Goal: Task Accomplishment & Management: Complete application form

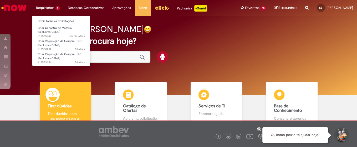
click at [44, 7] on li "Requisições 3 Exibir Todas as Solicitações Criar Cadastro de Material (Exclusiv…" at bounding box center [48, 8] width 32 height 16
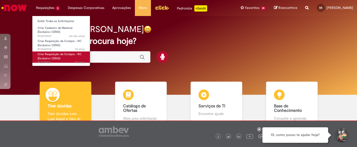
click at [45, 57] on span "Criar Requisição de Compra - RC (Exclusivo CENG)" at bounding box center [60, 56] width 44 height 8
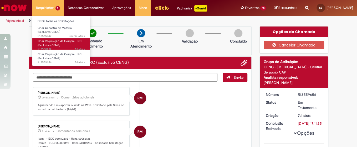
click at [44, 45] on span "Criar Requisição de Compra - RC (Exclusivo CENG)" at bounding box center [60, 43] width 44 height 8
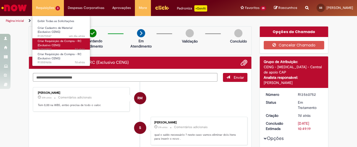
click at [42, 40] on span "Criar Requisição de Compra - RC (Exclusivo CENG)" at bounding box center [60, 43] width 44 height 8
click at [58, 43] on span "Criar Requisição de Compra - RC (Exclusivo CENG)" at bounding box center [60, 43] width 44 height 8
click at [42, 42] on span "Criar Requisição de Compra - RC (Exclusivo CENG)" at bounding box center [60, 43] width 44 height 8
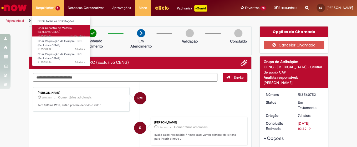
click at [39, 31] on span "Criar Cadastro de Material (Exclusivo CENG)" at bounding box center [55, 30] width 35 height 8
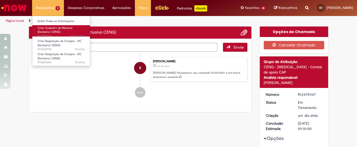
click at [55, 28] on span "Criar Cadastro de Material (Exclusivo CENG)" at bounding box center [55, 30] width 35 height 8
